Goal: Transaction & Acquisition: Purchase product/service

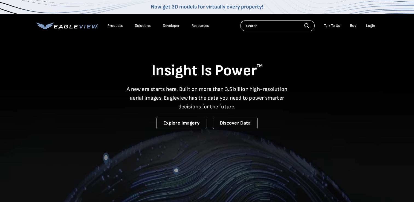
click at [370, 24] on div "Login" at bounding box center [370, 25] width 9 height 5
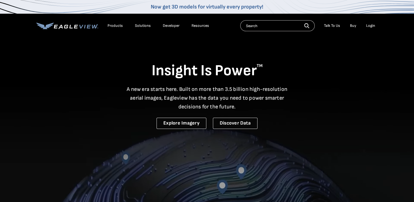
click at [371, 26] on div "Login" at bounding box center [370, 25] width 9 height 5
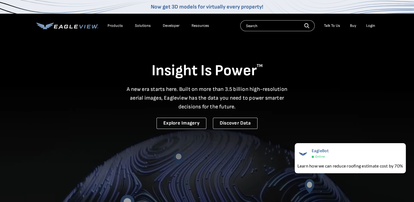
click at [368, 26] on div "Login" at bounding box center [370, 25] width 9 height 5
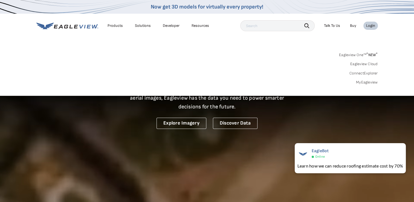
click at [365, 82] on link "MyEagleview" at bounding box center [367, 82] width 22 height 5
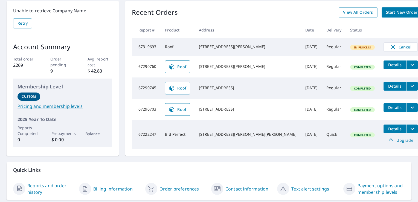
scroll to position [55, 0]
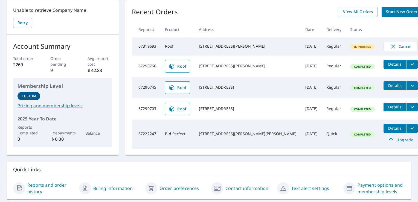
click at [301, 144] on td "[DATE]" at bounding box center [311, 133] width 21 height 29
click at [343, 13] on span "View All Orders" at bounding box center [358, 11] width 30 height 7
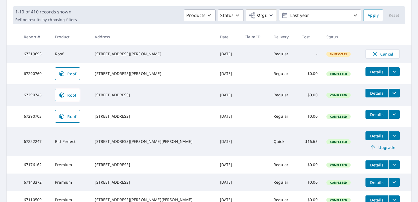
scroll to position [88, 0]
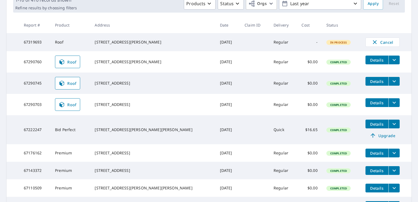
click at [70, 155] on td "Premium" at bounding box center [71, 152] width 40 height 17
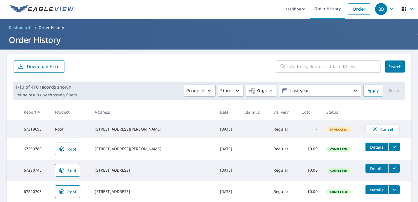
scroll to position [0, 0]
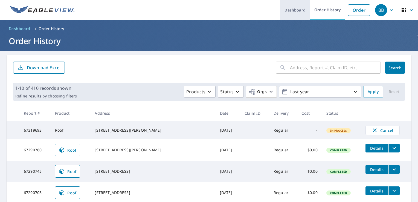
click at [299, 13] on link "Dashboard" at bounding box center [295, 10] width 30 height 20
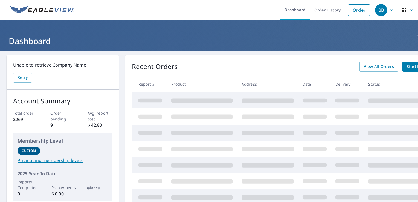
click at [411, 64] on div "Unable to retrieve Company Name Retry Account Summary Total order 2269 Order pe…" at bounding box center [209, 180] width 418 height 258
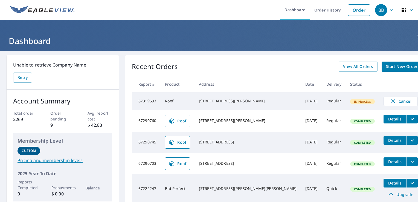
click at [386, 66] on span "Start New Order" at bounding box center [402, 66] width 32 height 7
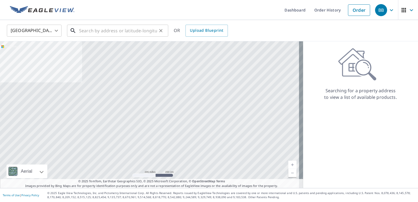
click at [102, 33] on input "text" at bounding box center [118, 30] width 78 height 15
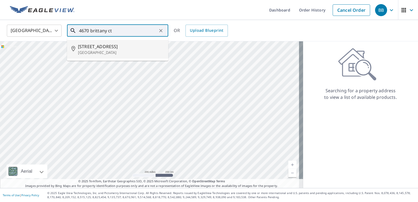
click at [115, 48] on span "[STREET_ADDRESS]" at bounding box center [121, 46] width 86 height 7
type input "[STREET_ADDRESS]"
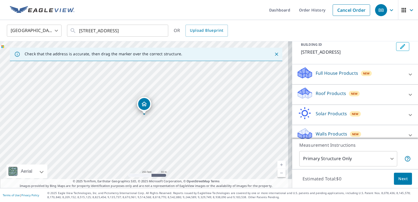
scroll to position [40, 0]
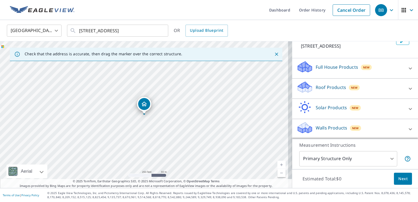
click at [368, 88] on div "Roof Products New" at bounding box center [349, 89] width 107 height 16
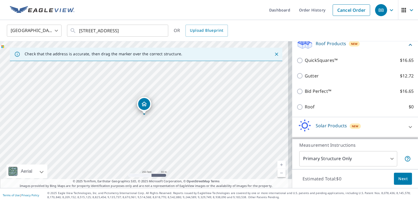
scroll to position [74, 0]
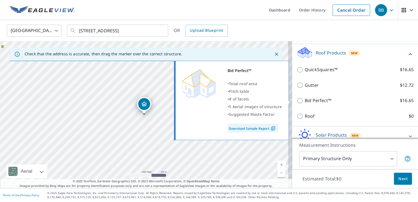
click at [305, 102] on p "Bid Perfect™" at bounding box center [318, 100] width 27 height 7
click at [302, 102] on input "Bid Perfect™ $16.65" at bounding box center [300, 100] width 8 height 7
checkbox input "true"
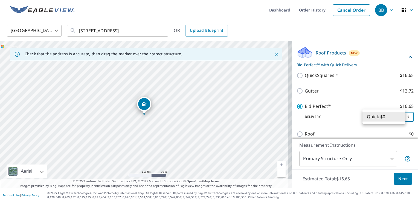
click at [368, 113] on body "BB BB Dashboard Order History Cancel Order BB [GEOGRAPHIC_DATA] [GEOGRAPHIC_DAT…" at bounding box center [209, 101] width 418 height 202
click at [371, 116] on li "Quick $0" at bounding box center [383, 117] width 43 height 10
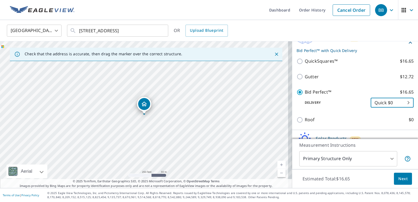
scroll to position [101, 0]
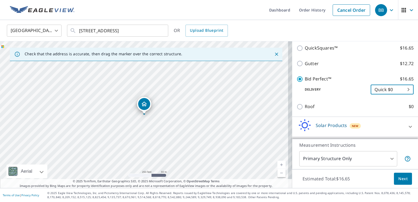
click at [399, 181] on span "Next" at bounding box center [402, 178] width 9 height 7
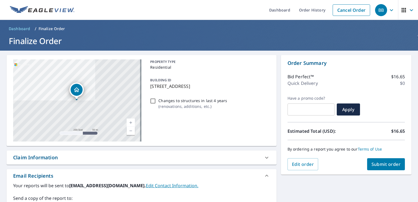
click at [390, 165] on span "Submit order" at bounding box center [385, 164] width 29 height 6
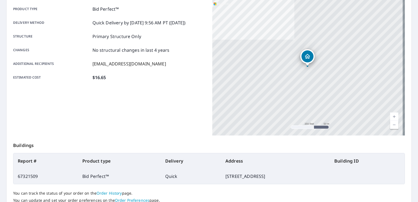
scroll to position [119, 0]
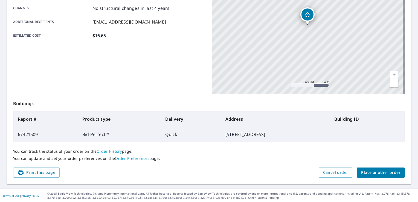
click at [383, 169] on span "Place another order" at bounding box center [380, 172] width 39 height 7
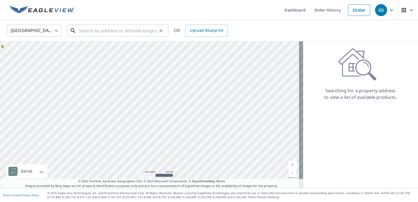
click at [107, 25] on input "text" at bounding box center [118, 30] width 78 height 15
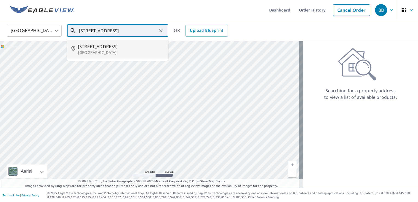
click at [114, 51] on p "[GEOGRAPHIC_DATA]" at bounding box center [121, 52] width 86 height 5
type input "[STREET_ADDRESS]"
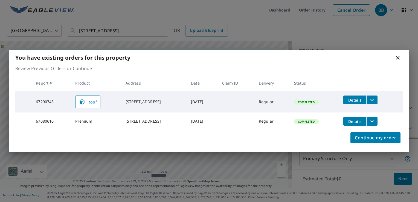
click at [396, 57] on icon at bounding box center [397, 57] width 7 height 7
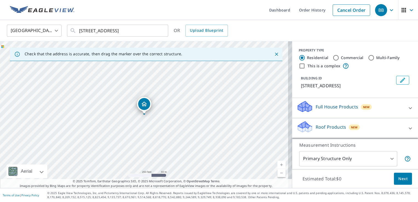
click at [393, 109] on div "Full House Products New" at bounding box center [349, 108] width 107 height 16
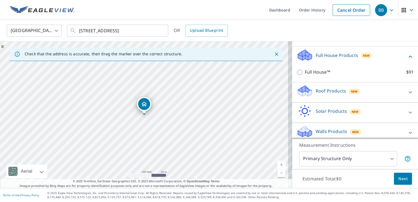
scroll to position [55, 0]
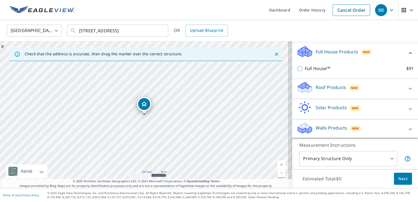
click at [356, 92] on div "Roof Products New" at bounding box center [349, 89] width 107 height 16
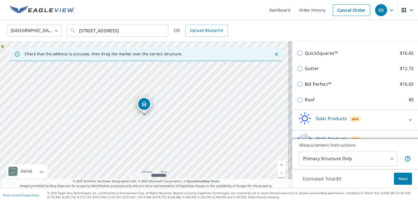
scroll to position [110, 0]
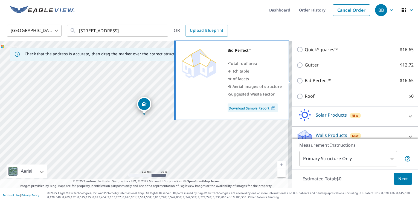
click at [322, 81] on p "Bid Perfect™" at bounding box center [318, 80] width 27 height 7
click at [305, 81] on input "Bid Perfect™ $16.65" at bounding box center [300, 80] width 8 height 7
checkbox input "true"
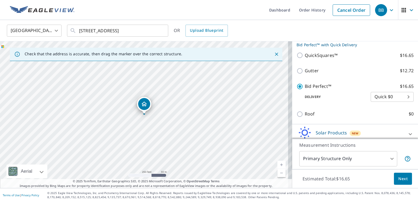
click at [405, 177] on button "Next" at bounding box center [403, 178] width 18 height 12
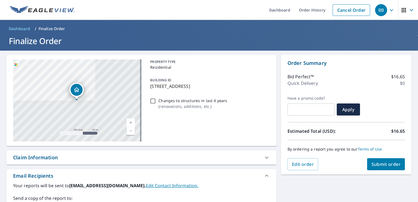
click at [378, 165] on span "Submit order" at bounding box center [385, 164] width 29 height 6
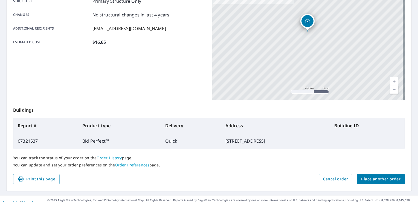
scroll to position [119, 0]
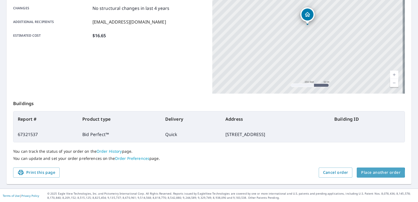
click at [376, 172] on span "Place another order" at bounding box center [380, 172] width 39 height 7
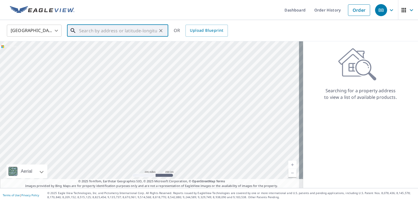
click at [118, 33] on input "text" at bounding box center [118, 30] width 78 height 15
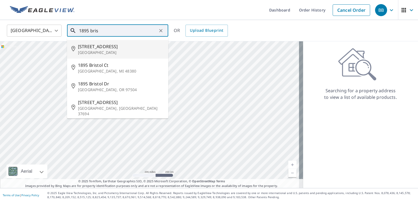
click at [111, 44] on span "[STREET_ADDRESS]" at bounding box center [121, 46] width 86 height 7
type input "[STREET_ADDRESS]"
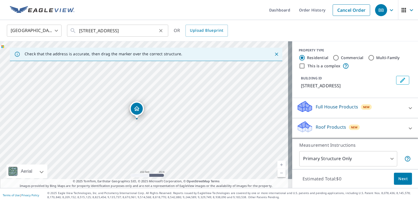
click at [161, 31] on icon "Clear" at bounding box center [160, 30] width 3 height 3
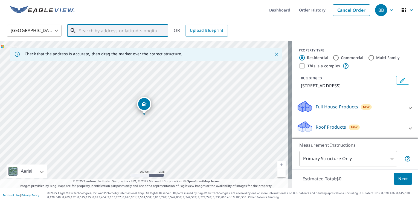
click at [130, 31] on input "text" at bounding box center [118, 30] width 78 height 15
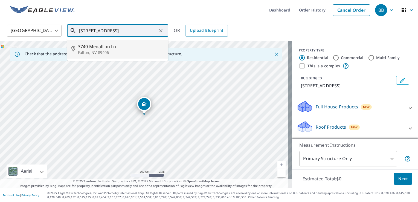
click at [120, 51] on p "Fallon, NV 89406" at bounding box center [121, 52] width 86 height 5
type input "[STREET_ADDRESS][PERSON_NAME]"
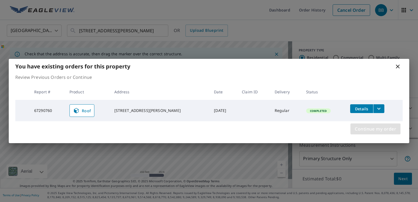
click at [378, 127] on span "Continue my order" at bounding box center [375, 129] width 41 height 8
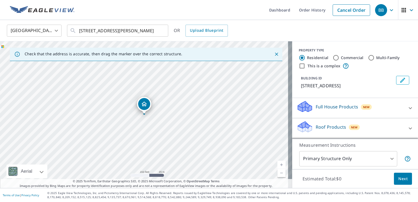
click at [373, 125] on div "Roof Products New" at bounding box center [349, 128] width 107 height 16
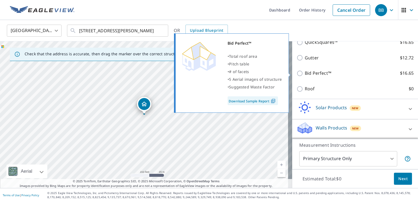
click at [314, 74] on p "Bid Perfect™" at bounding box center [318, 73] width 27 height 7
click at [305, 74] on input "Bid Perfect™ $16.65" at bounding box center [300, 73] width 8 height 7
checkbox input "true"
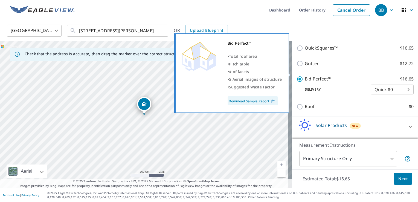
scroll to position [107, 0]
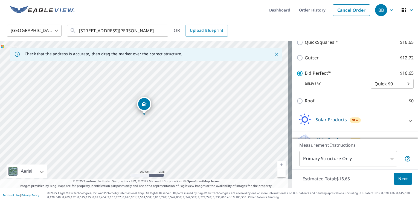
click at [398, 179] on span "Next" at bounding box center [402, 178] width 9 height 7
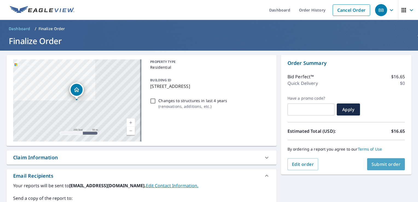
click at [388, 164] on span "Submit order" at bounding box center [385, 164] width 29 height 6
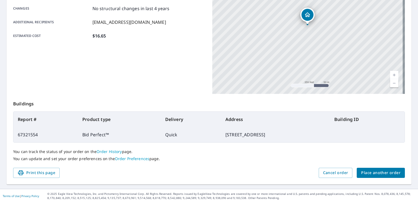
scroll to position [119, 0]
click at [371, 173] on span "Place another order" at bounding box center [380, 172] width 39 height 7
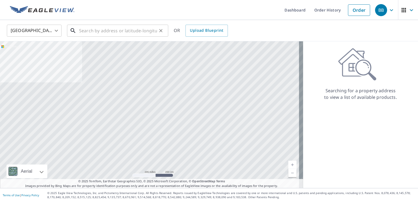
click at [108, 31] on input "text" at bounding box center [118, 30] width 78 height 15
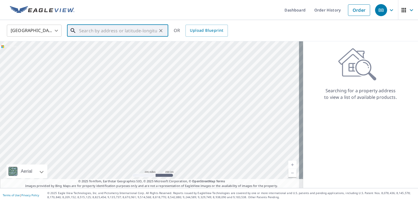
type input "6"
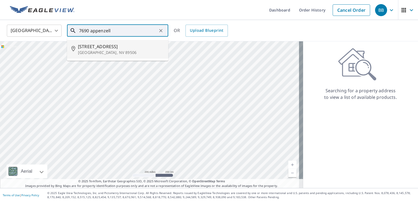
click at [115, 49] on span "[STREET_ADDRESS]" at bounding box center [121, 46] width 86 height 7
type input "[STREET_ADDRESS]"
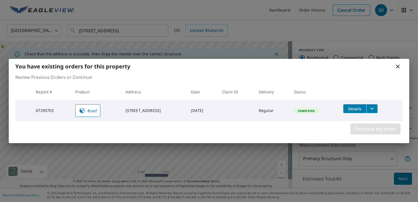
click at [374, 130] on span "Continue my order" at bounding box center [375, 129] width 41 height 8
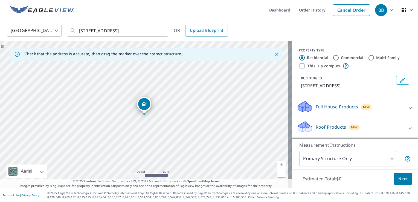
click at [367, 131] on div "Roof Products New" at bounding box center [349, 128] width 107 height 16
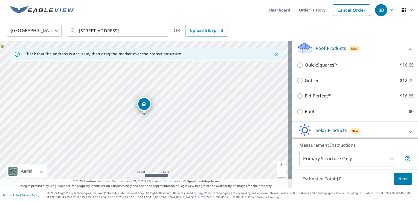
scroll to position [82, 0]
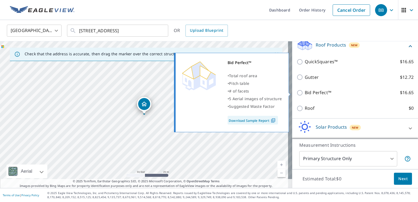
click at [325, 92] on p "Bid Perfect™" at bounding box center [318, 92] width 27 height 7
click at [305, 92] on input "Bid Perfect™ $16.65" at bounding box center [300, 92] width 8 height 7
checkbox input "true"
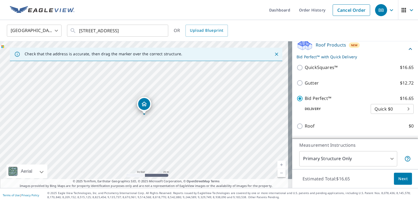
click at [400, 175] on span "Next" at bounding box center [402, 178] width 9 height 7
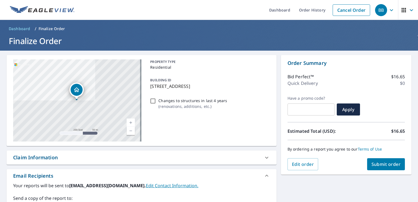
click at [381, 165] on span "Submit order" at bounding box center [385, 164] width 29 height 6
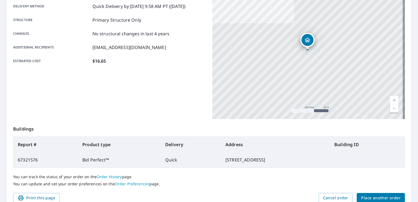
scroll to position [119, 0]
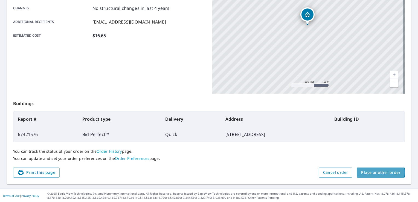
click at [371, 172] on span "Place another order" at bounding box center [380, 172] width 39 height 7
